Goal: Task Accomplishment & Management: Use online tool/utility

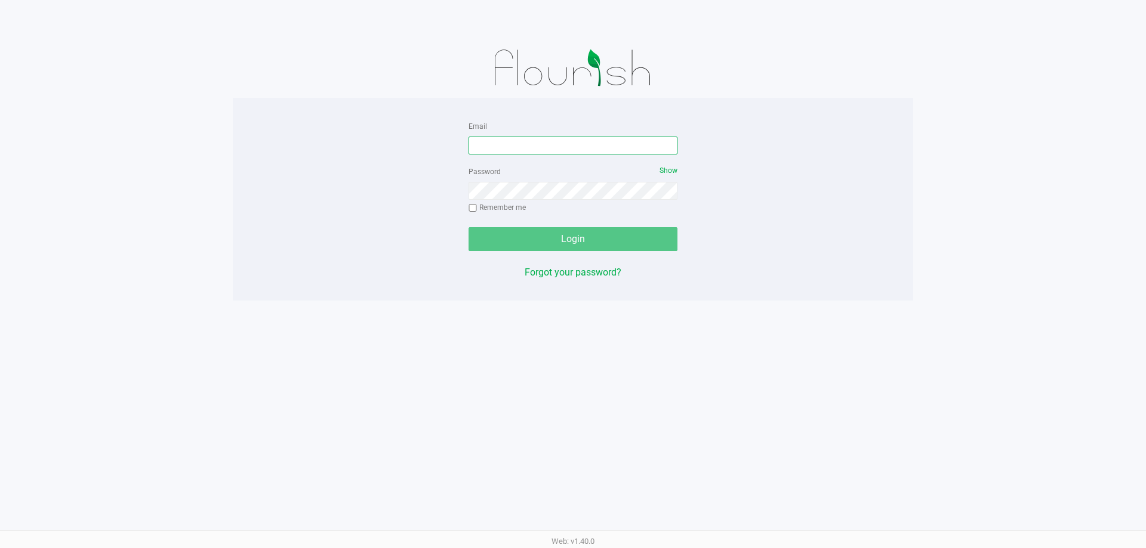
click at [510, 139] on input "Email" at bounding box center [572, 146] width 209 height 18
type input "[EMAIL_ADDRESS][DOMAIN_NAME]"
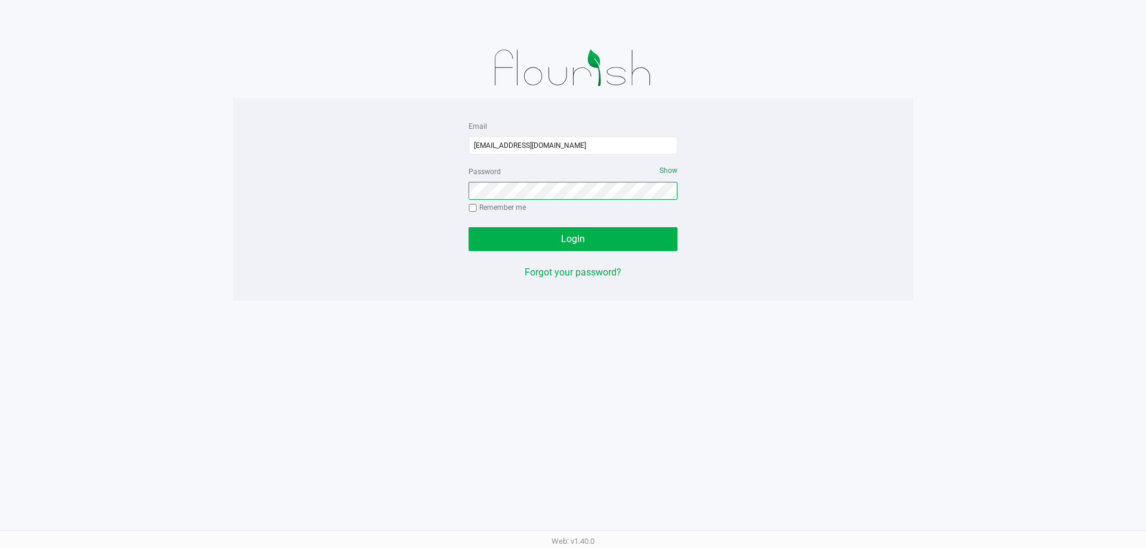
click at [468, 227] on button "Login" at bounding box center [572, 239] width 209 height 24
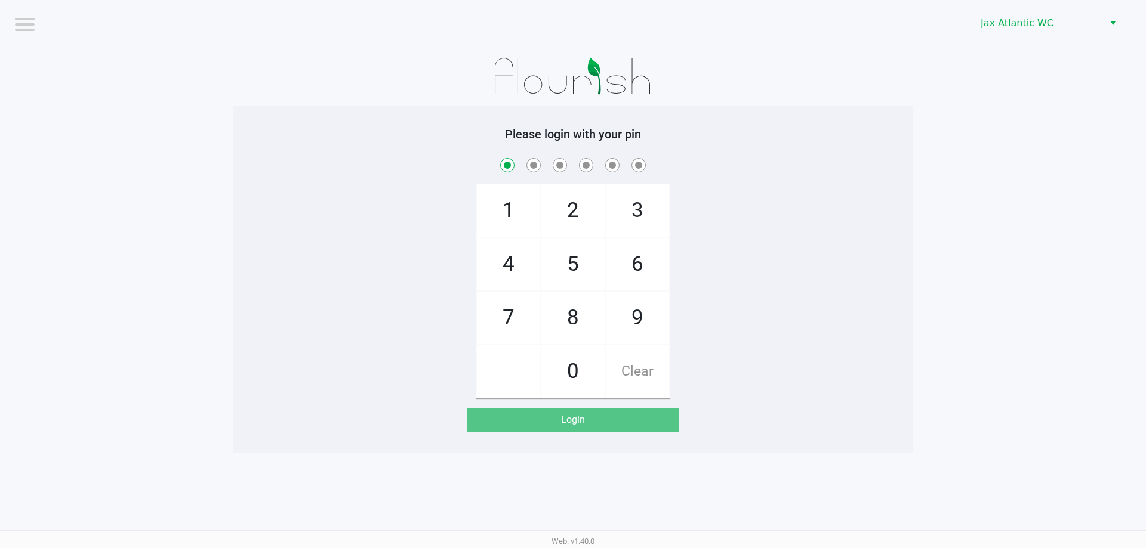
checkbox input "true"
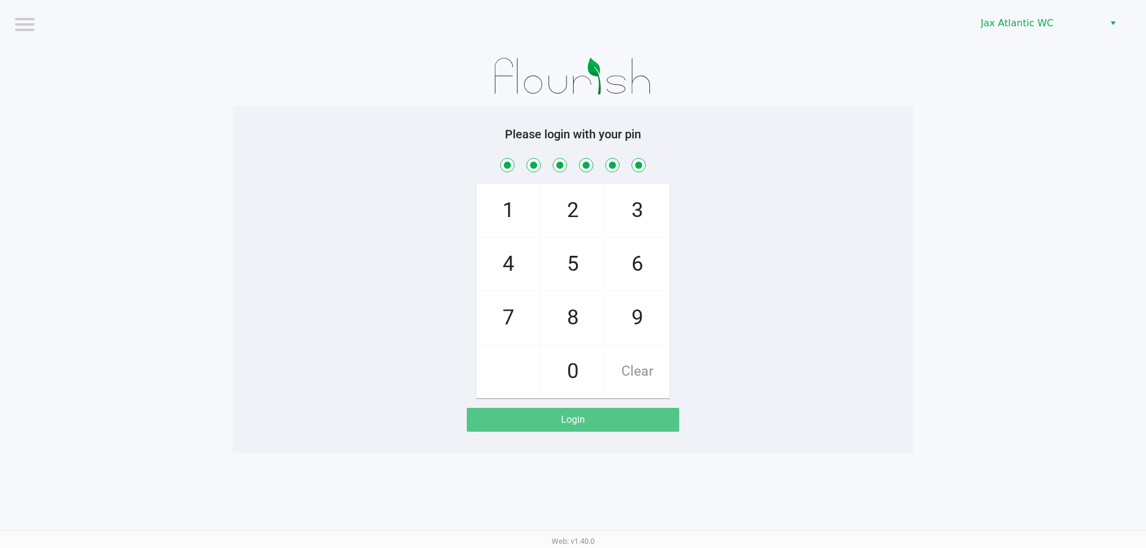
checkbox input "true"
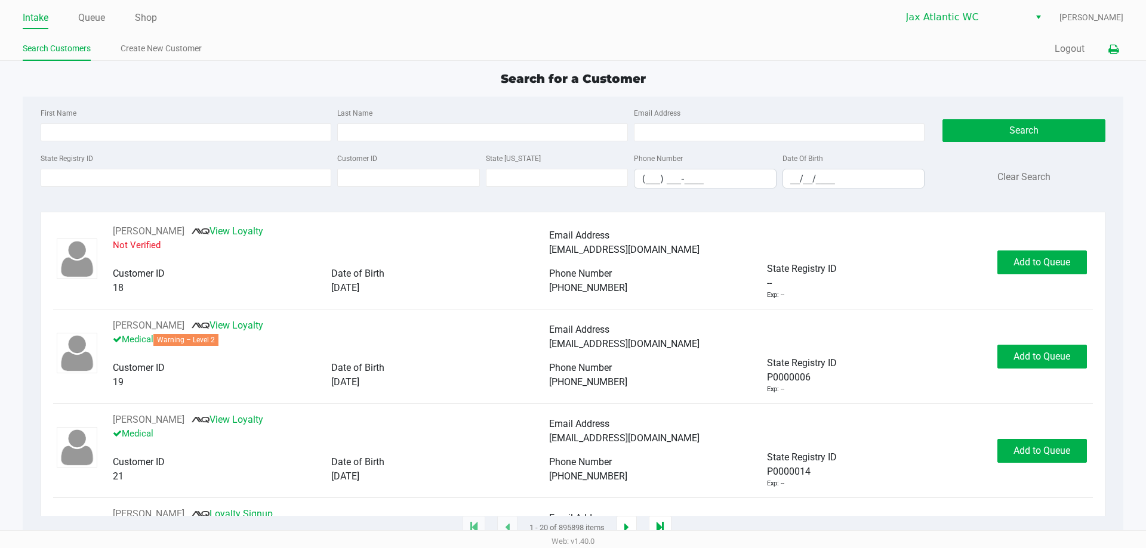
click at [1113, 44] on button at bounding box center [1113, 49] width 20 height 22
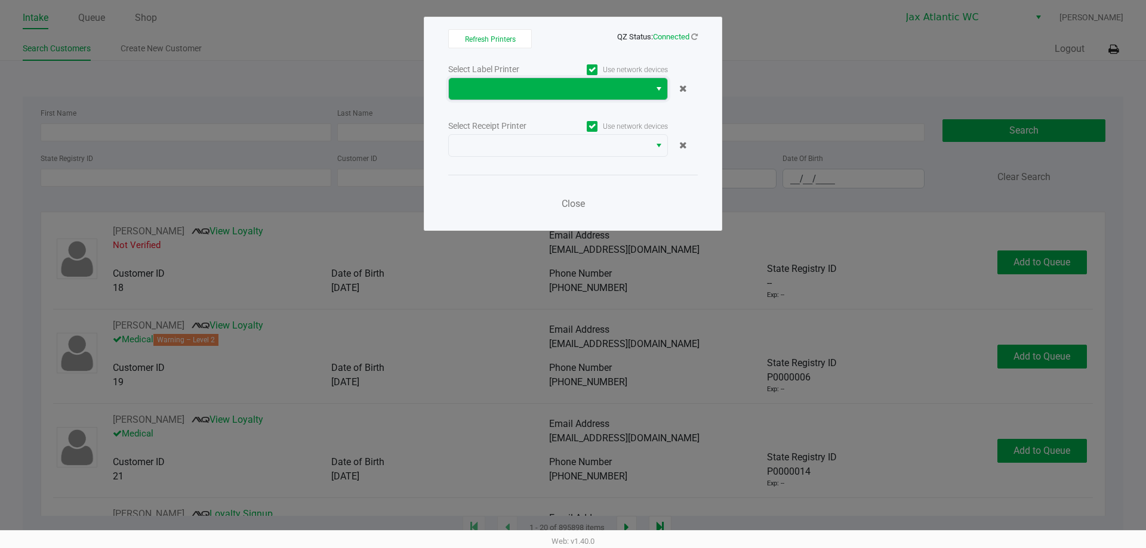
click at [551, 90] on span at bounding box center [549, 89] width 187 height 14
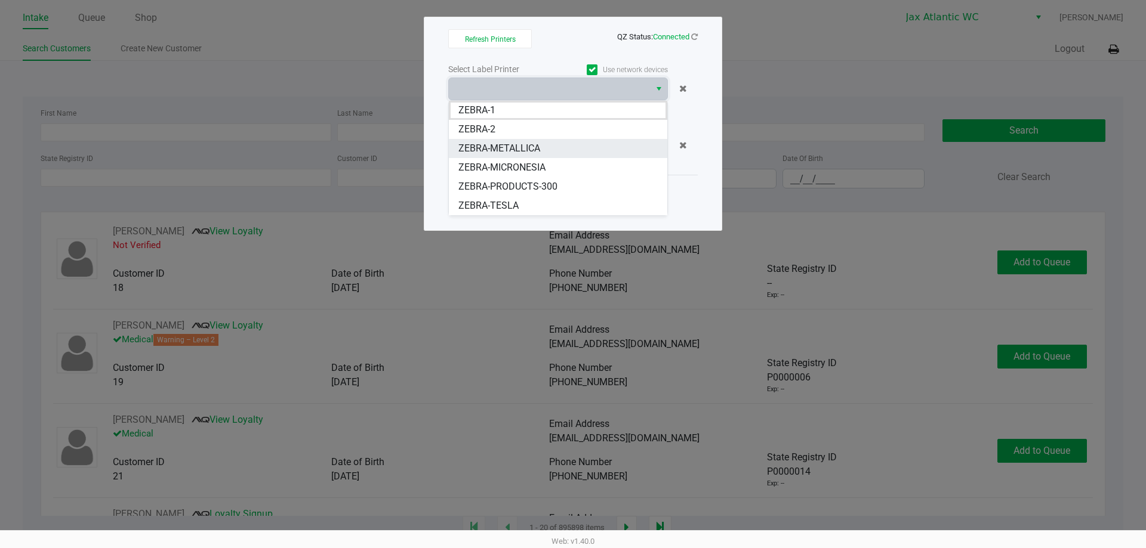
click at [501, 143] on li "ZEBRA-METALLICA" at bounding box center [558, 148] width 218 height 19
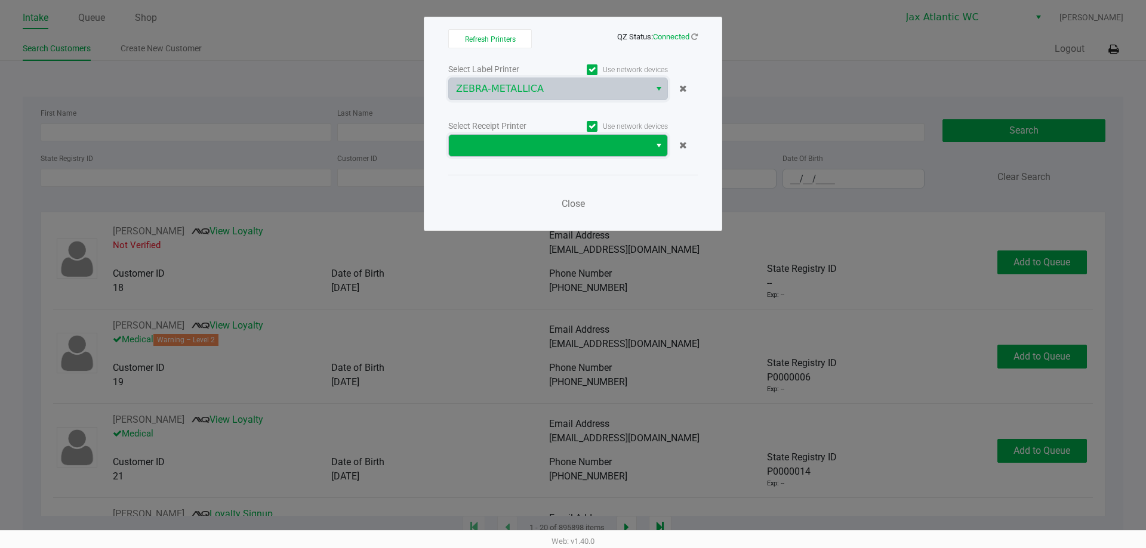
click at [504, 138] on span at bounding box center [549, 145] width 201 height 21
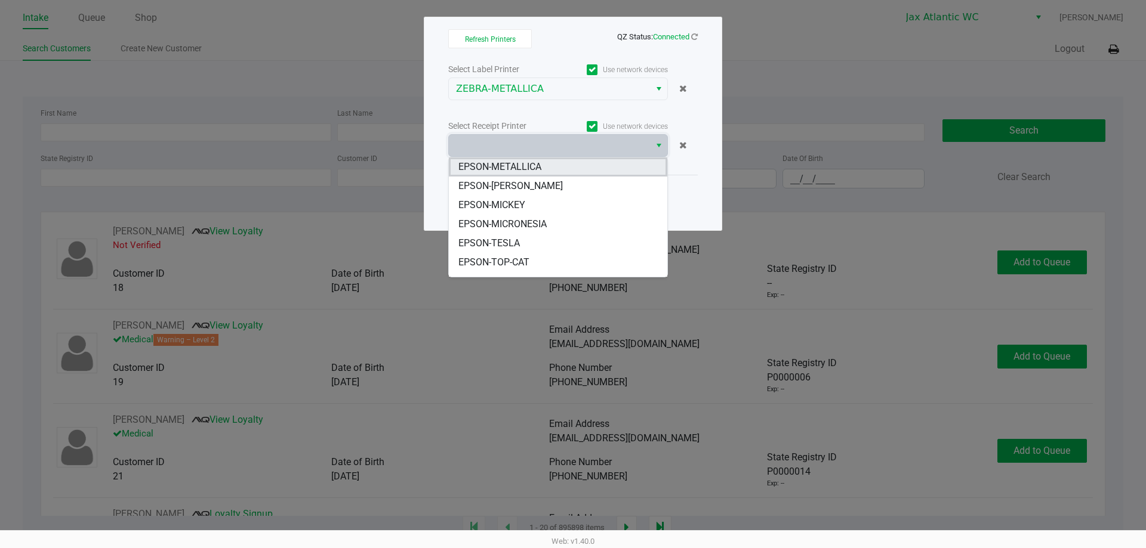
click at [532, 162] on span "EPSON-METALLICA" at bounding box center [499, 167] width 83 height 14
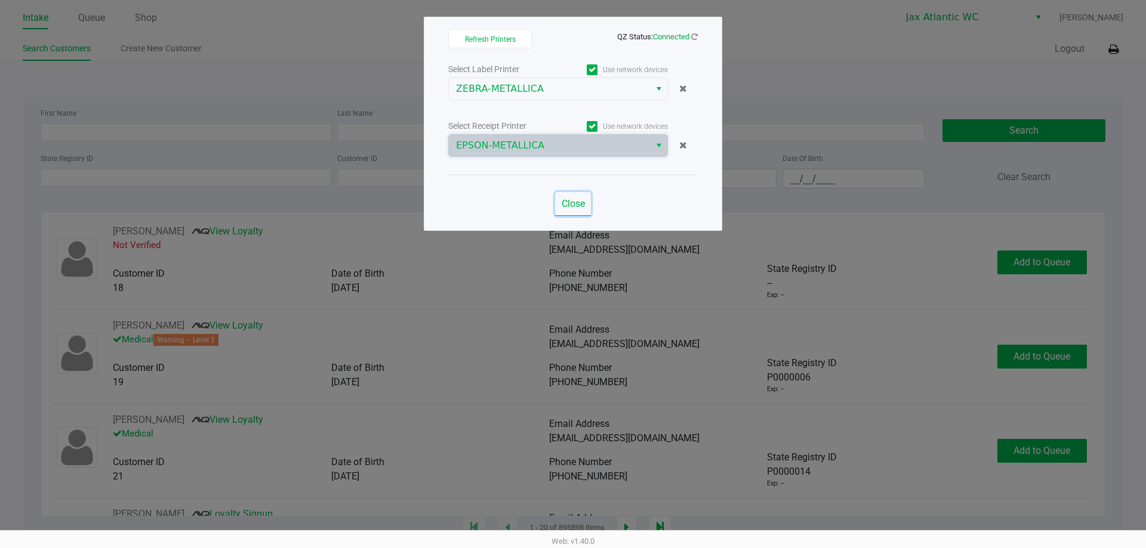
drag, startPoint x: 581, startPoint y: 215, endPoint x: 579, endPoint y: 203, distance: 11.5
click at [580, 210] on button "Close" at bounding box center [573, 204] width 36 height 24
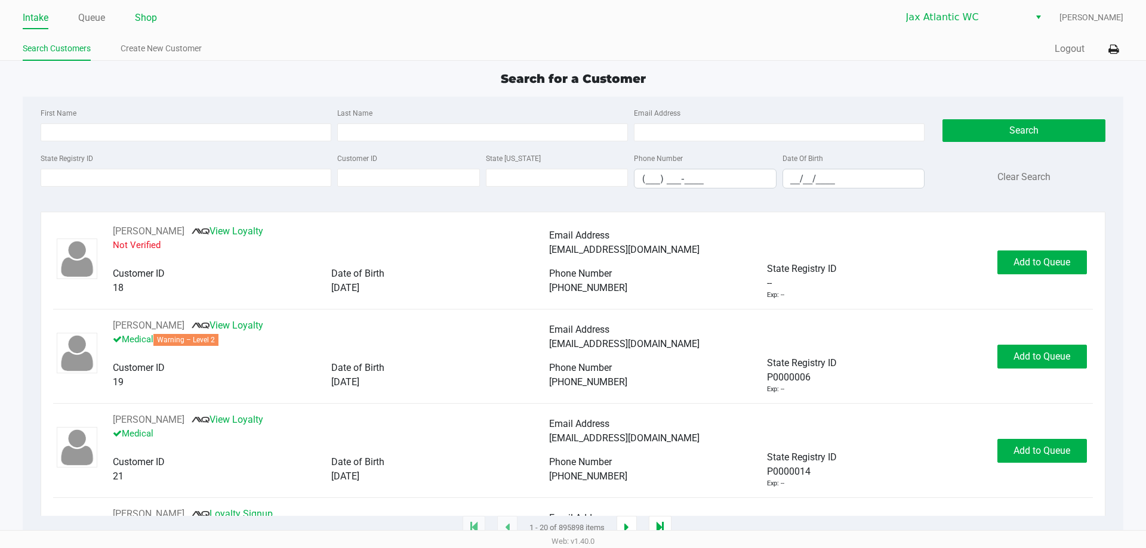
click at [155, 14] on link "Shop" at bounding box center [146, 18] width 22 height 17
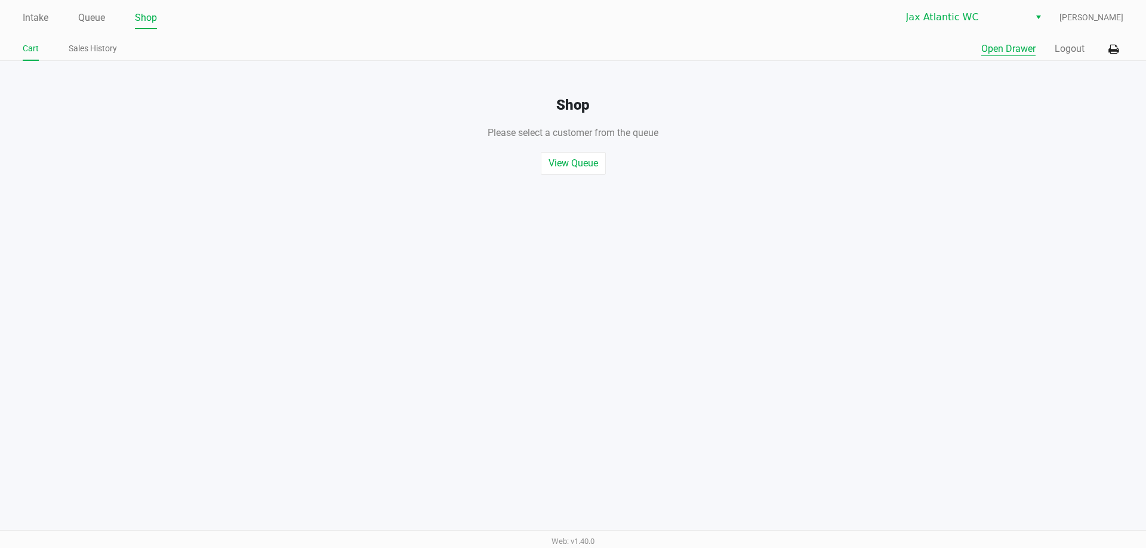
click at [1004, 48] on button "Open Drawer" at bounding box center [1008, 49] width 54 height 14
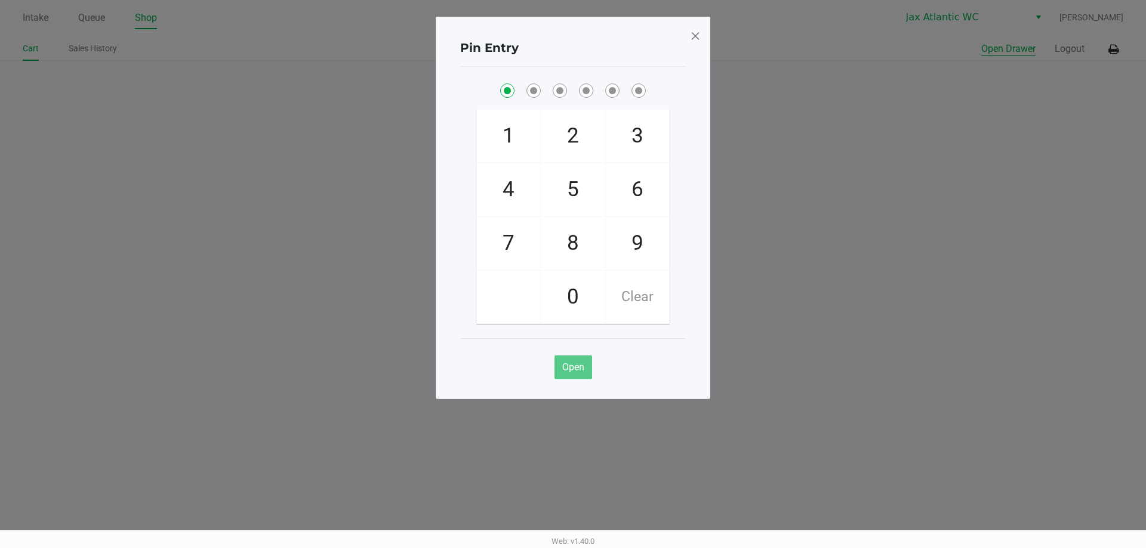
checkbox input "true"
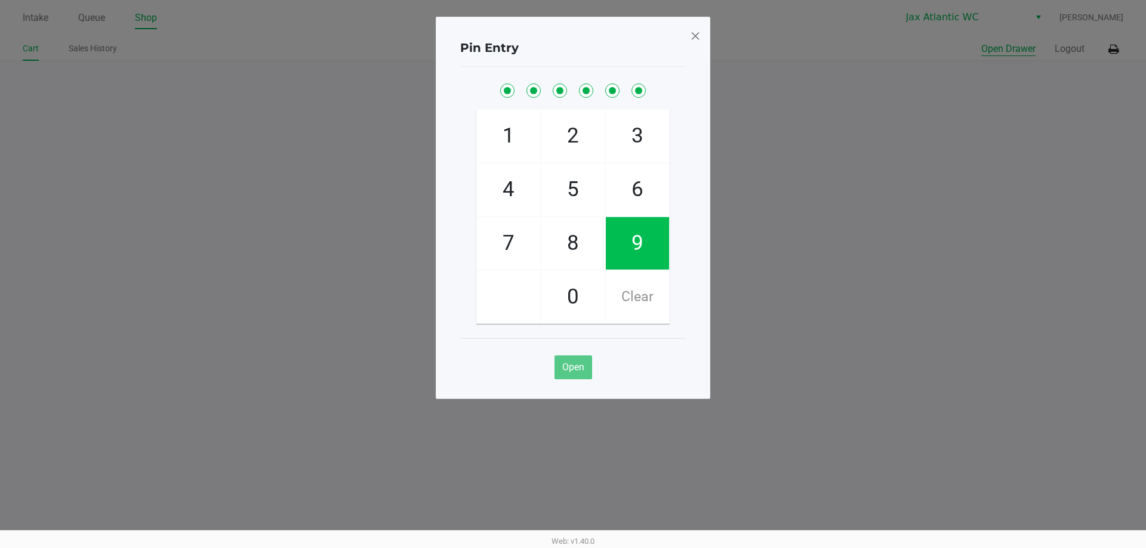
checkbox input "true"
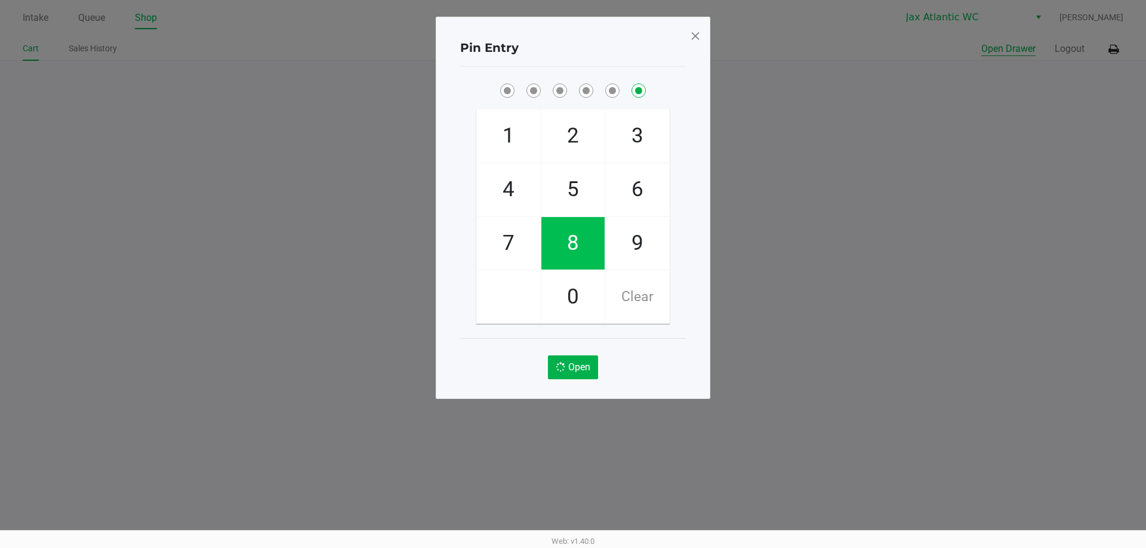
checkbox input "false"
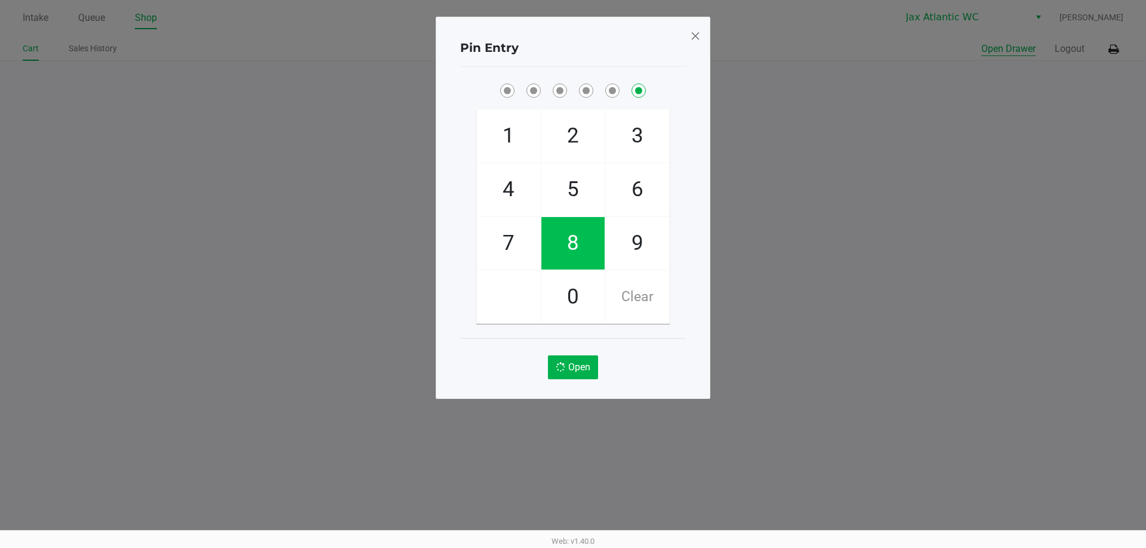
checkbox input "false"
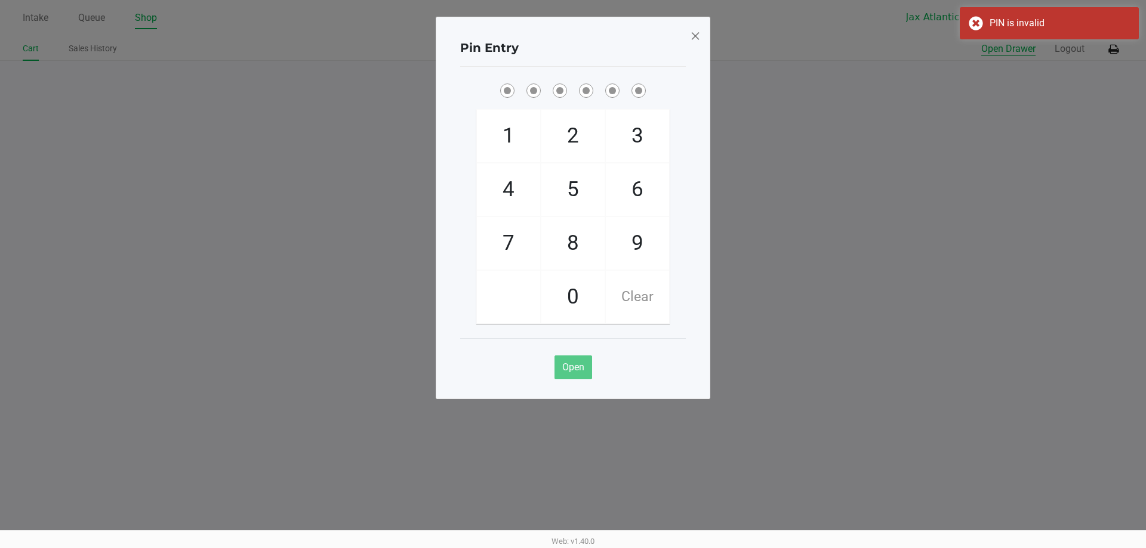
checkbox input "true"
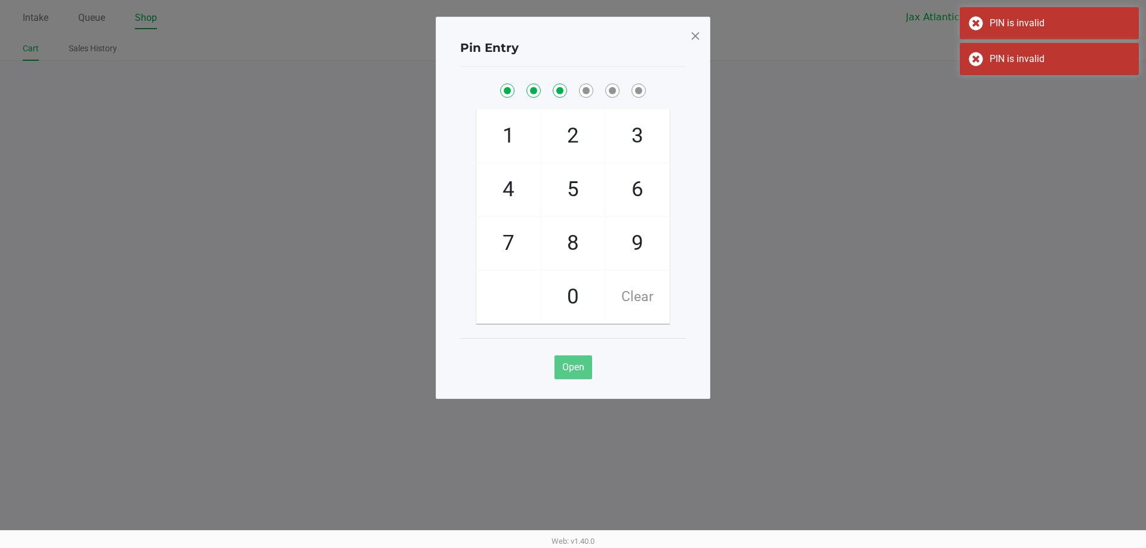
checkbox input "true"
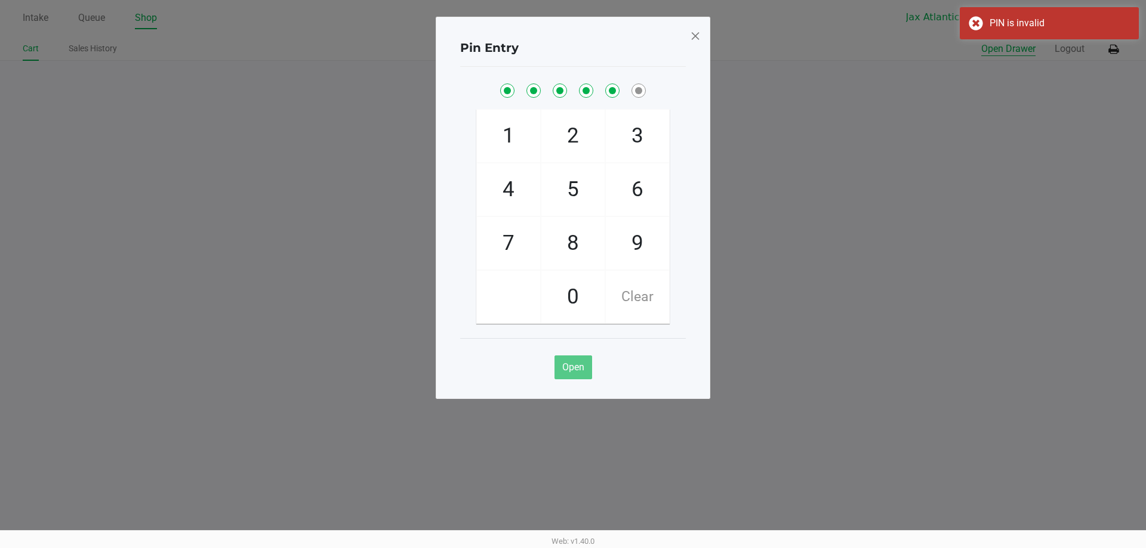
checkbox input "true"
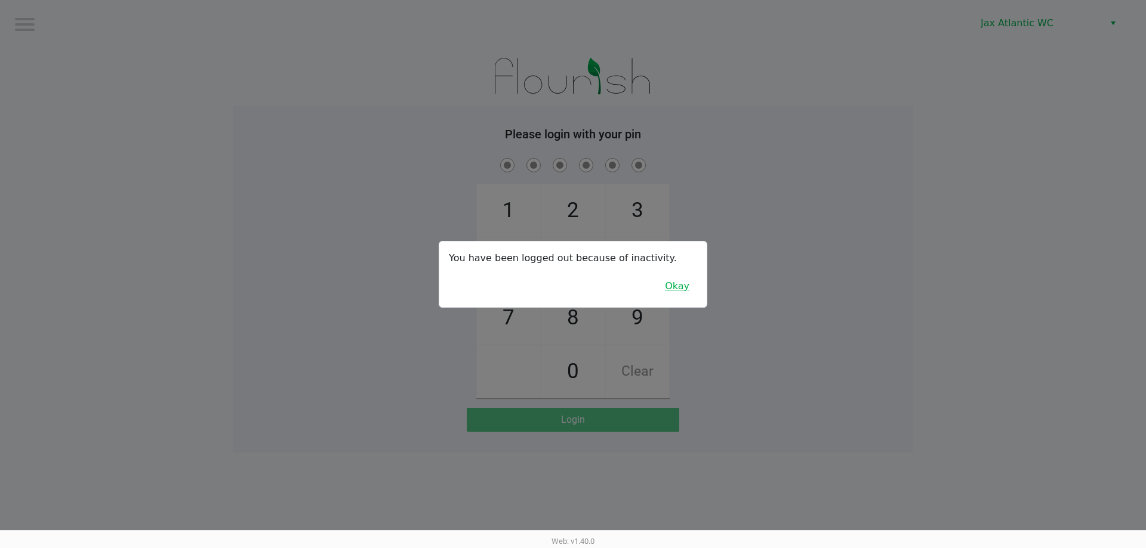
click at [686, 290] on button "Okay" at bounding box center [677, 286] width 40 height 23
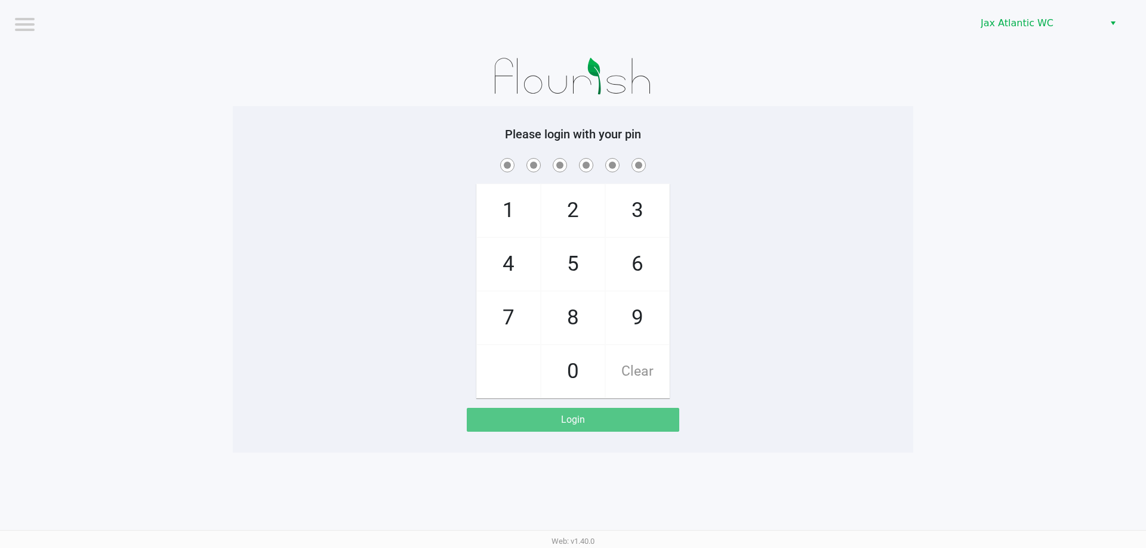
click at [707, 281] on div "1 4 7 2 5 8 0 3 6 9 Clear" at bounding box center [573, 277] width 680 height 243
checkbox input "true"
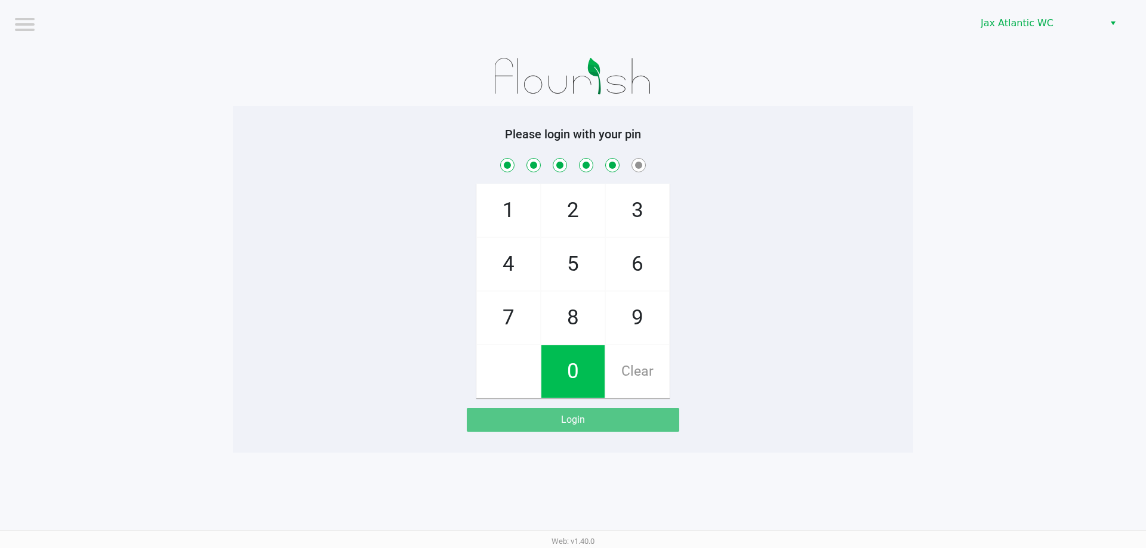
checkbox input "true"
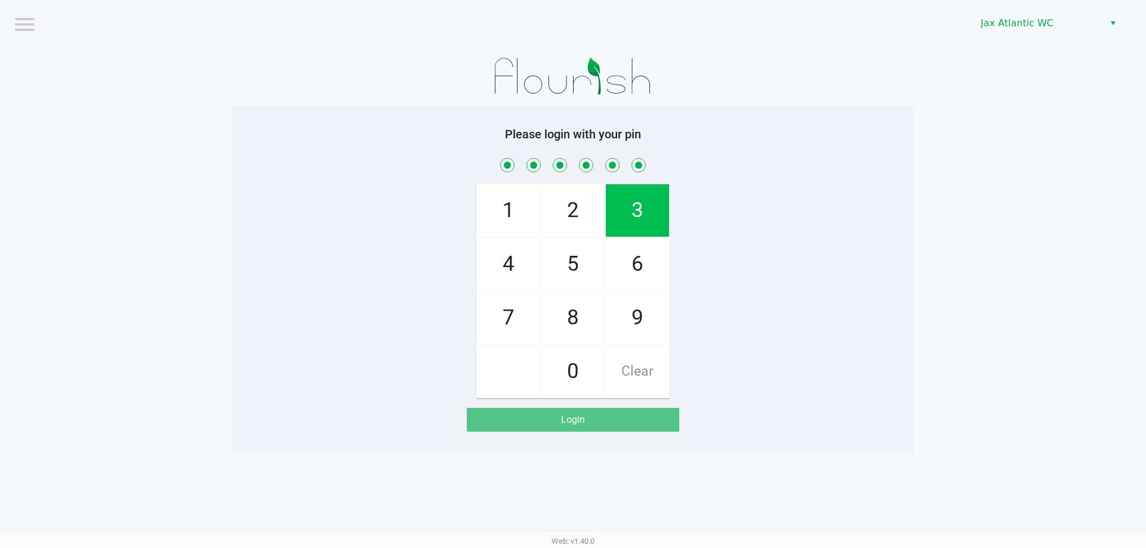
checkbox input "true"
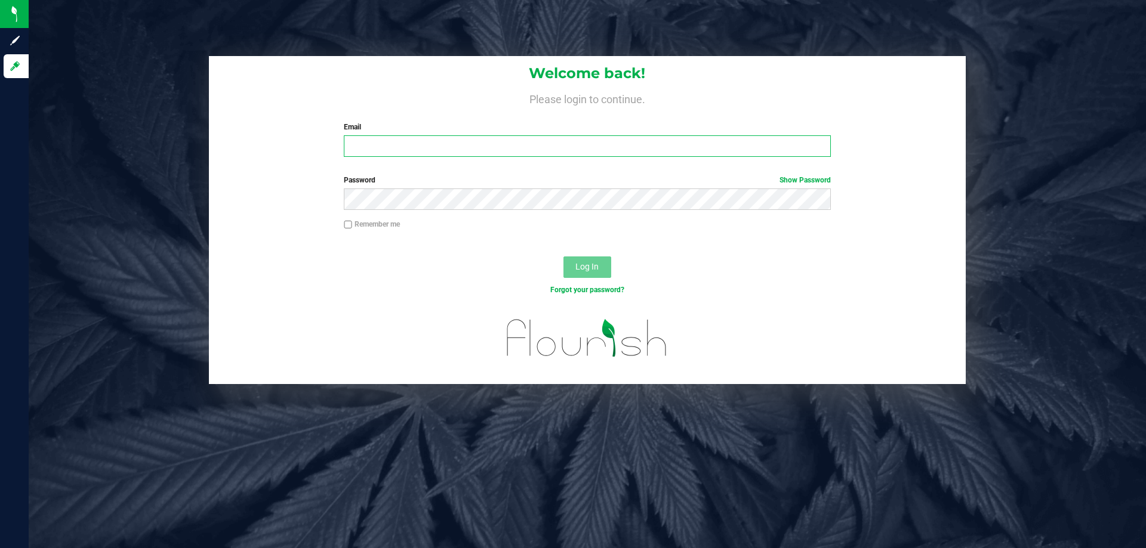
click at [439, 150] on input "Email" at bounding box center [587, 145] width 486 height 21
type input "[EMAIL_ADDRESS][DOMAIN_NAME]"
click at [563, 257] on button "Log In" at bounding box center [587, 267] width 48 height 21
